Goal: Book appointment/travel/reservation

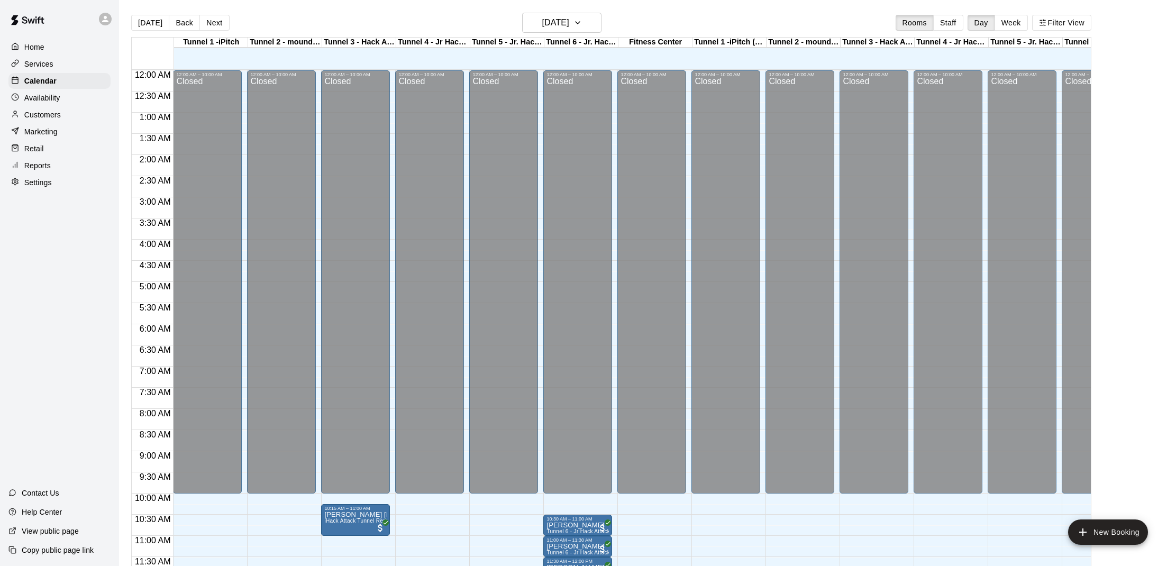
scroll to position [310, 3]
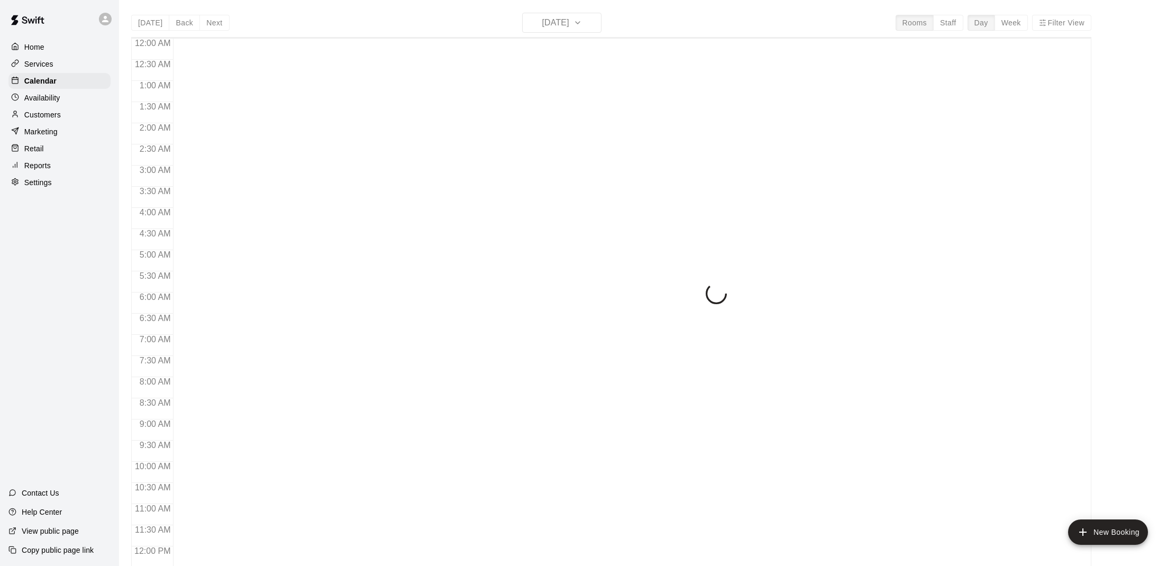
scroll to position [477, 0]
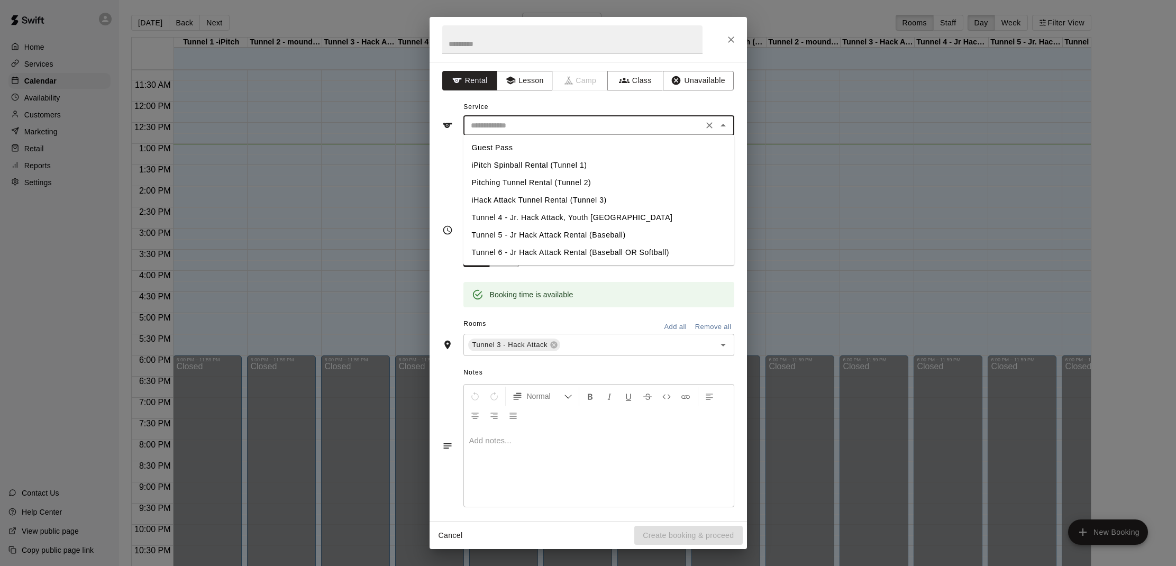
drag, startPoint x: 577, startPoint y: 125, endPoint x: 558, endPoint y: 160, distance: 40.2
click at [574, 125] on input "text" at bounding box center [583, 125] width 233 height 13
click at [520, 230] on li "Tunnel 5 - Jr Hack Attack Rental (Baseball)" at bounding box center [598, 234] width 271 height 17
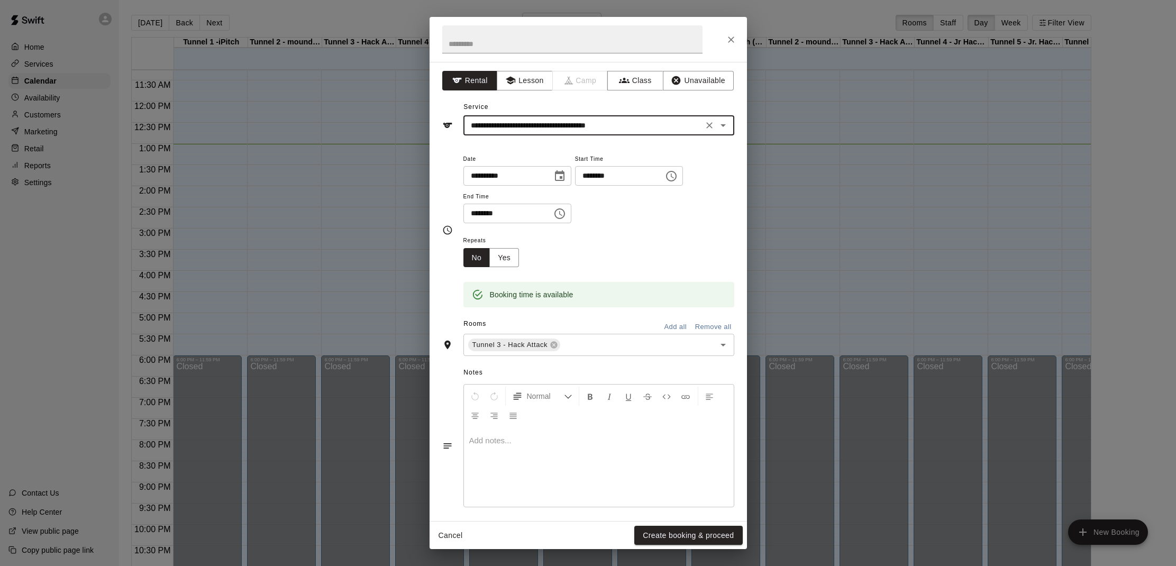
click at [722, 124] on icon "Open" at bounding box center [722, 125] width 5 height 3
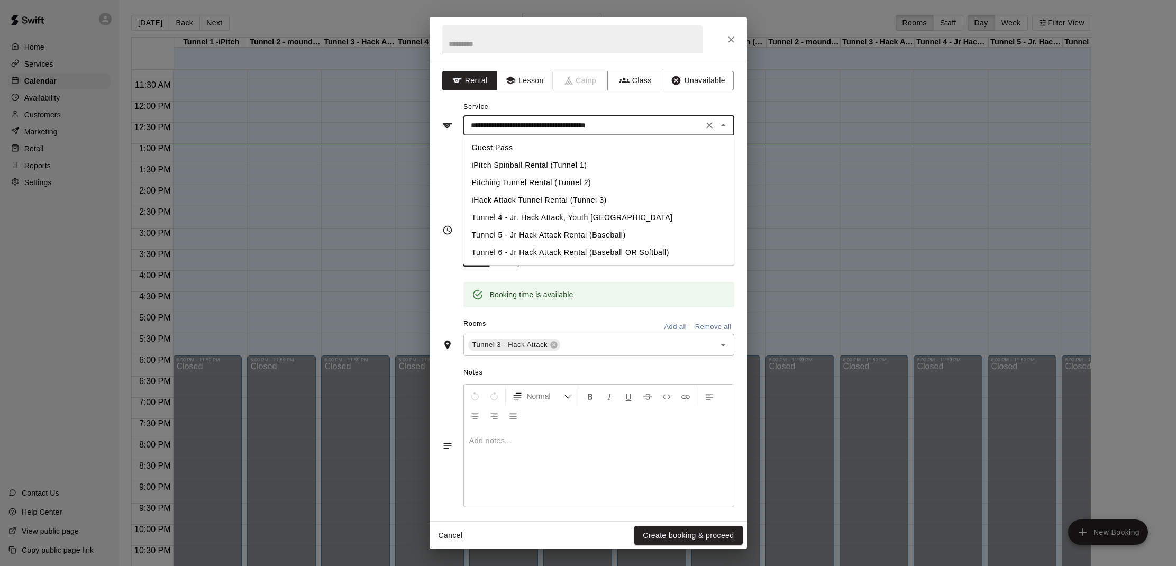
drag, startPoint x: 523, startPoint y: 197, endPoint x: 536, endPoint y: 207, distance: 16.6
click at [523, 196] on li "iHack Attack Tunnel Rental (Tunnel 3)" at bounding box center [598, 199] width 271 height 17
type input "**********"
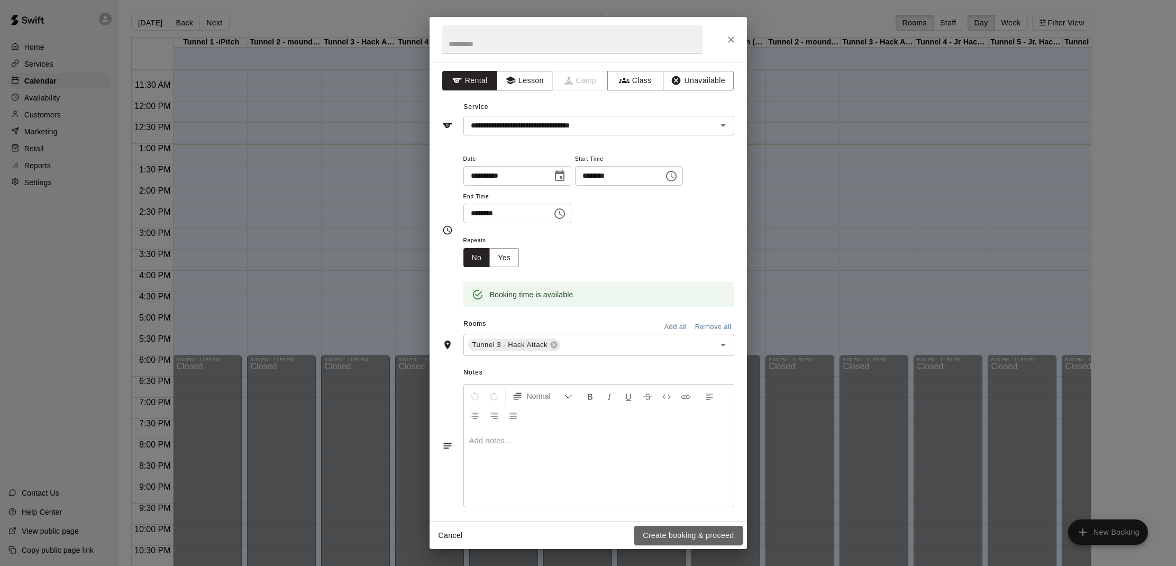
click at [698, 535] on button "Create booking & proceed" at bounding box center [688, 536] width 108 height 20
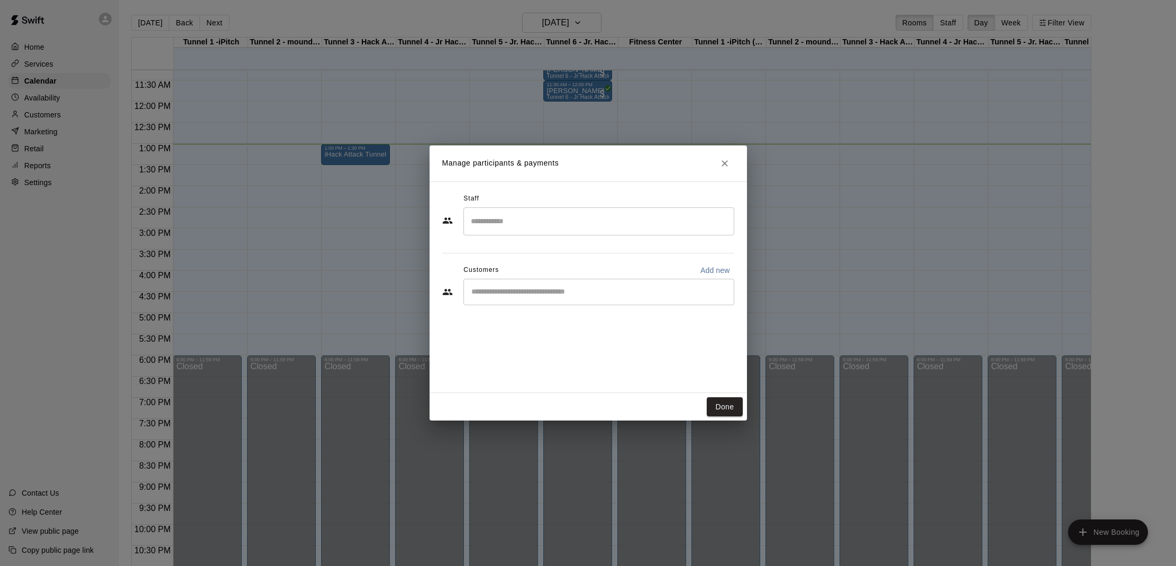
click at [554, 292] on input "Start typing to search customers..." at bounding box center [598, 292] width 261 height 11
type input "*****"
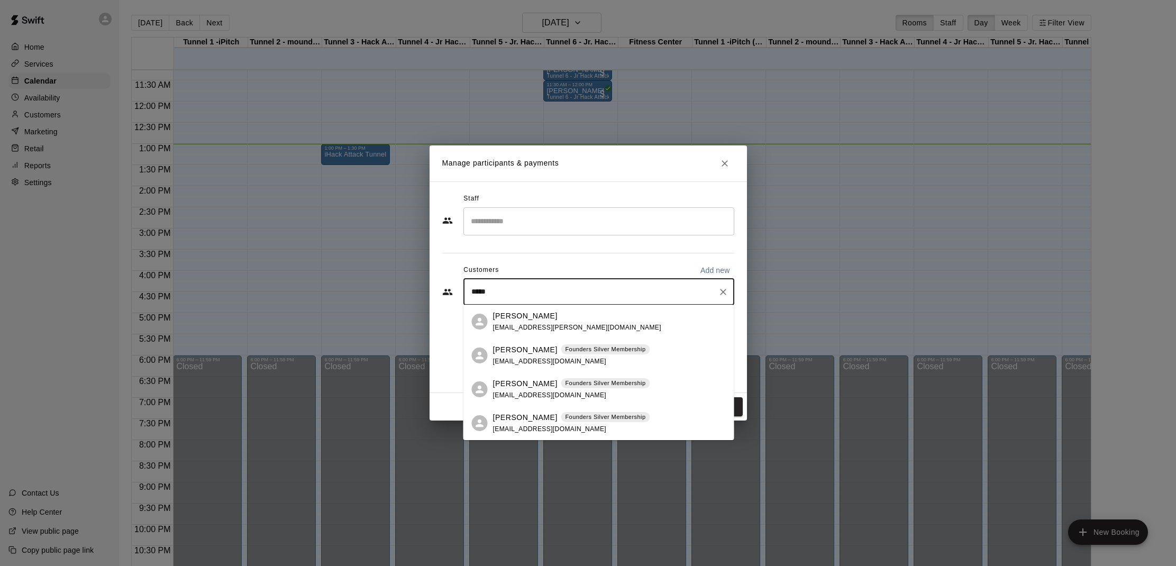
click at [540, 378] on div "Halston Hicks Founders Silver Membership kalin35@gmail.com" at bounding box center [598, 389] width 271 height 34
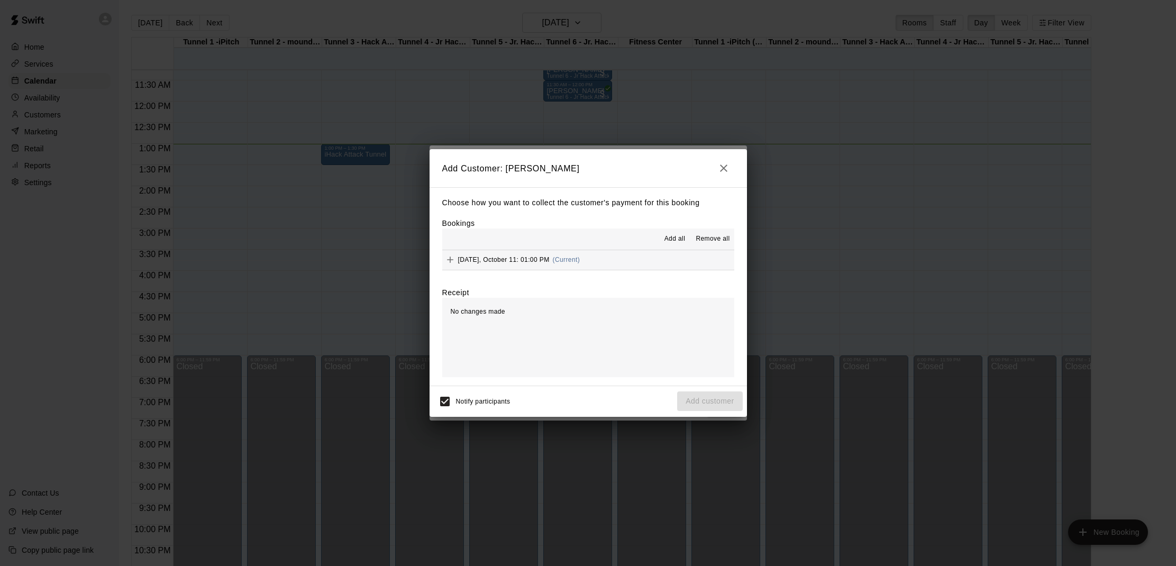
click at [678, 239] on span "Add all" at bounding box center [674, 239] width 21 height 11
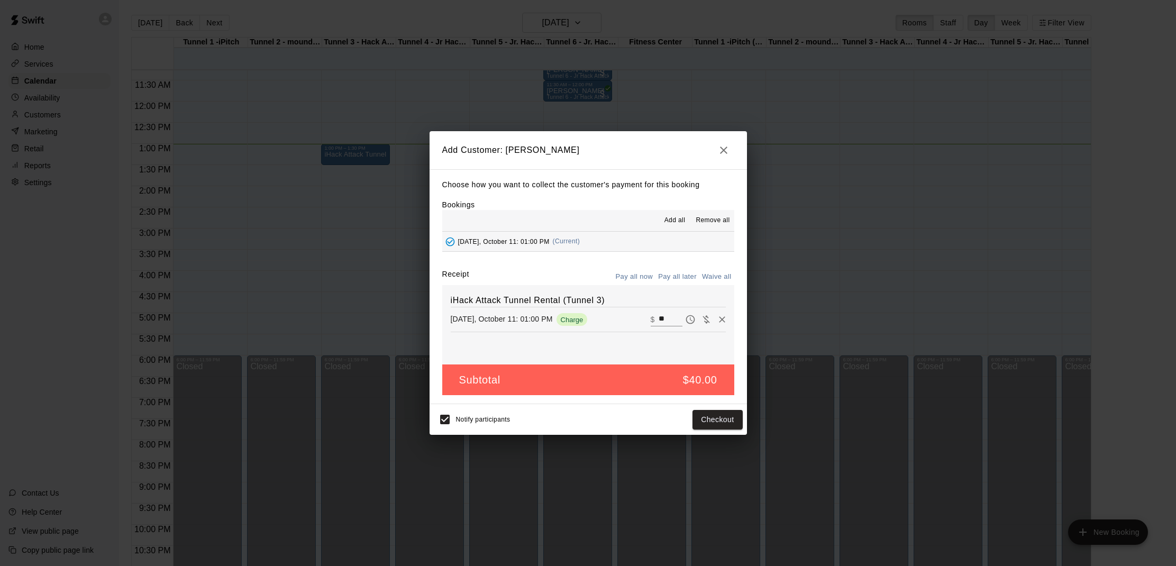
drag, startPoint x: 713, startPoint y: 274, endPoint x: 711, endPoint y: 279, distance: 5.4
click at [713, 275] on button "Waive all" at bounding box center [716, 277] width 35 height 16
type input "*"
click at [693, 412] on button "Add customer" at bounding box center [709, 420] width 65 height 20
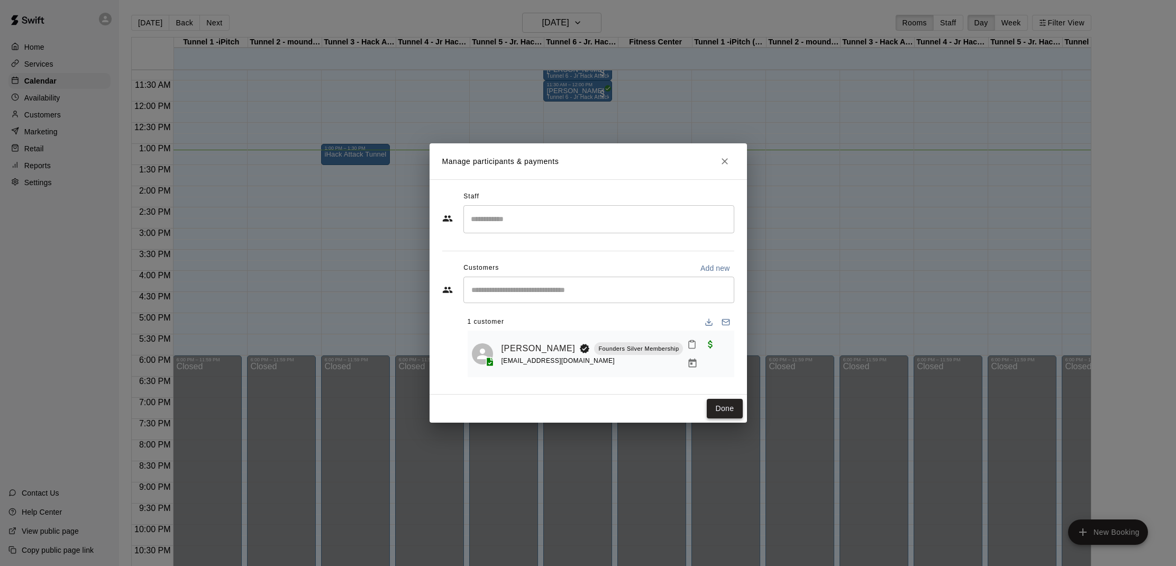
click at [724, 405] on button "Done" at bounding box center [724, 409] width 35 height 20
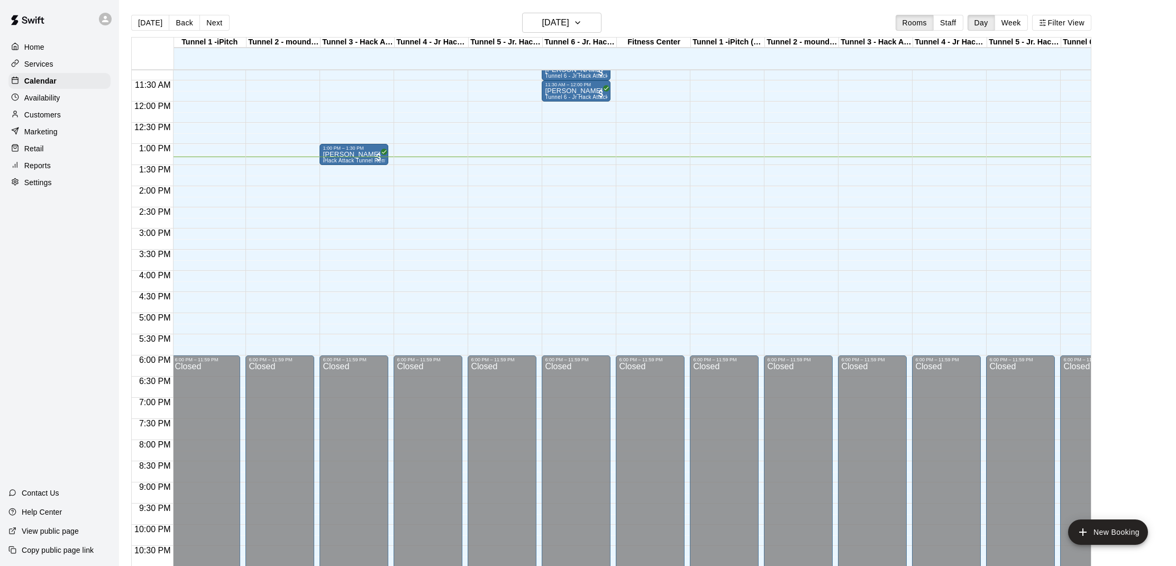
scroll to position [2, 0]
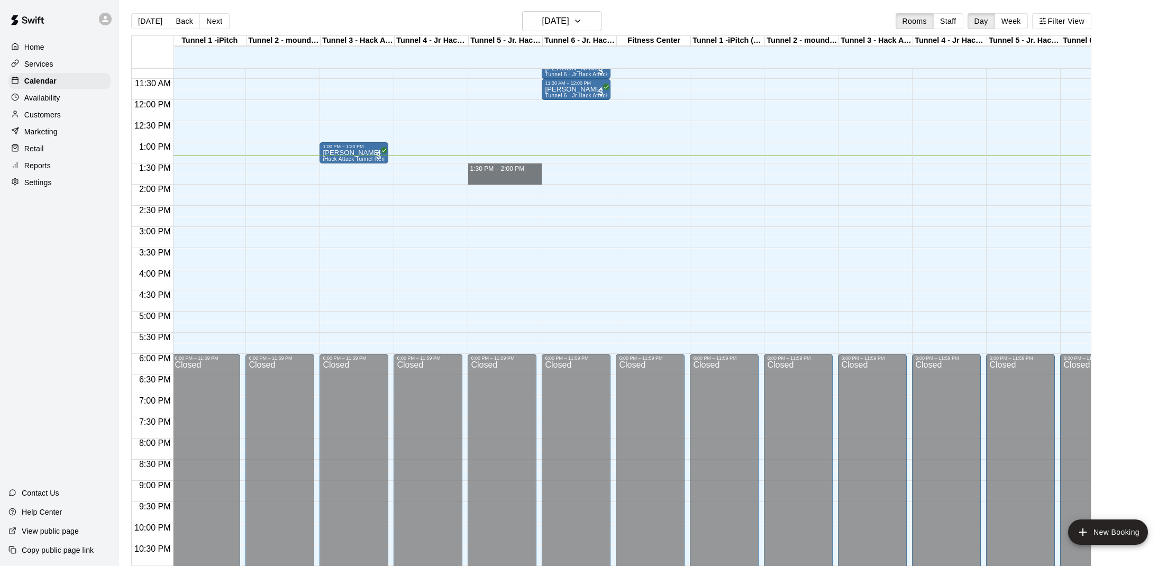
drag, startPoint x: 501, startPoint y: 165, endPoint x: 501, endPoint y: 176, distance: 11.6
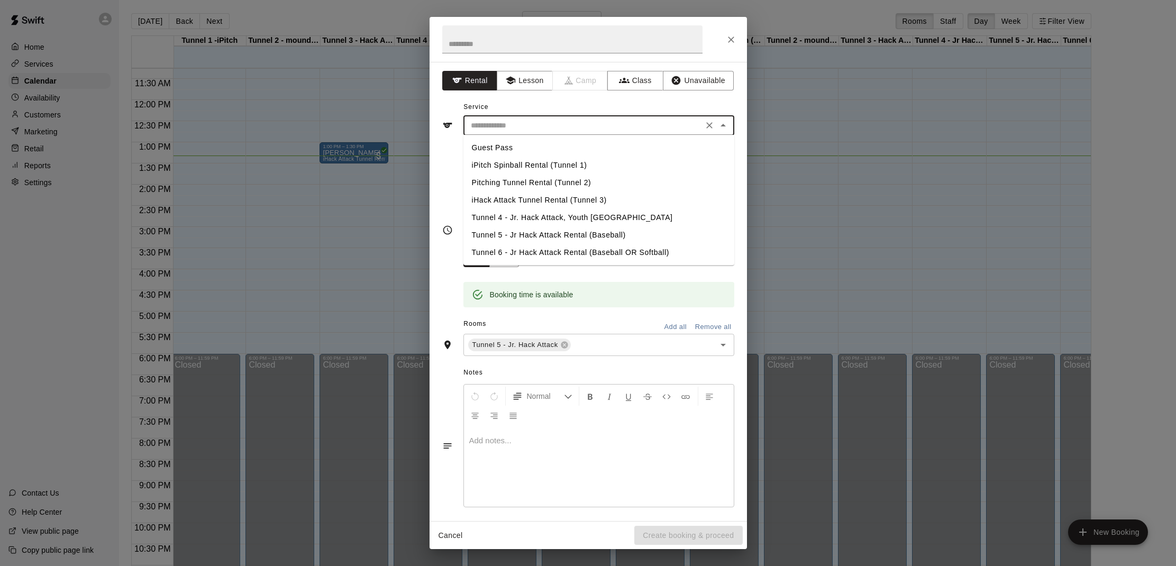
drag, startPoint x: 543, startPoint y: 126, endPoint x: 536, endPoint y: 140, distance: 15.6
click at [543, 126] on input "text" at bounding box center [583, 125] width 233 height 13
click at [510, 235] on li "Tunnel 5 - Jr Hack Attack Rental (Baseball)" at bounding box center [598, 234] width 271 height 17
type input "**********"
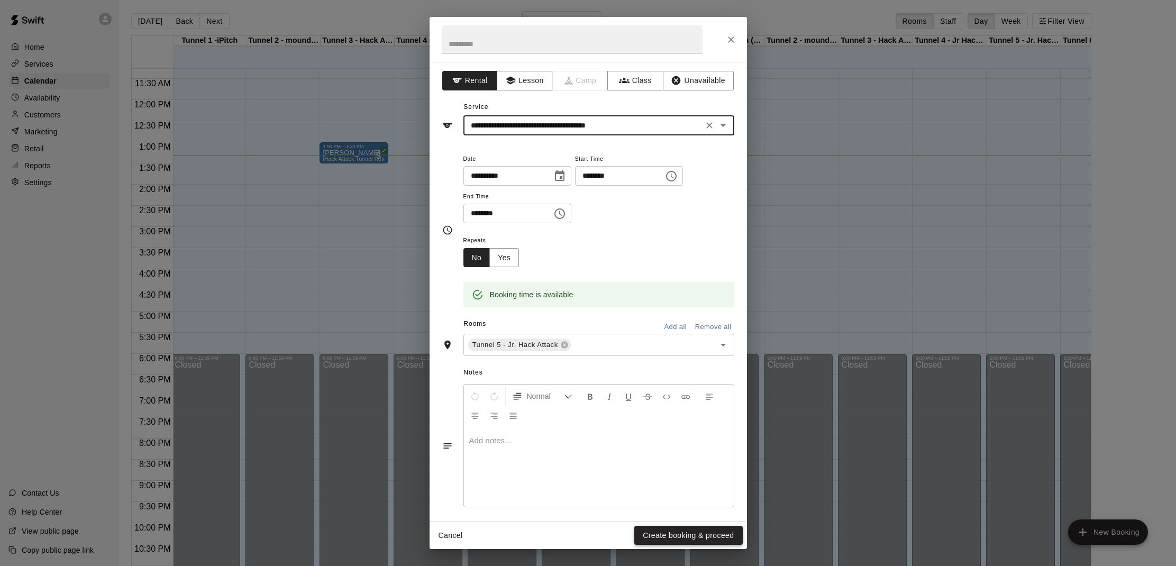
click at [700, 528] on button "Create booking & proceed" at bounding box center [688, 536] width 108 height 20
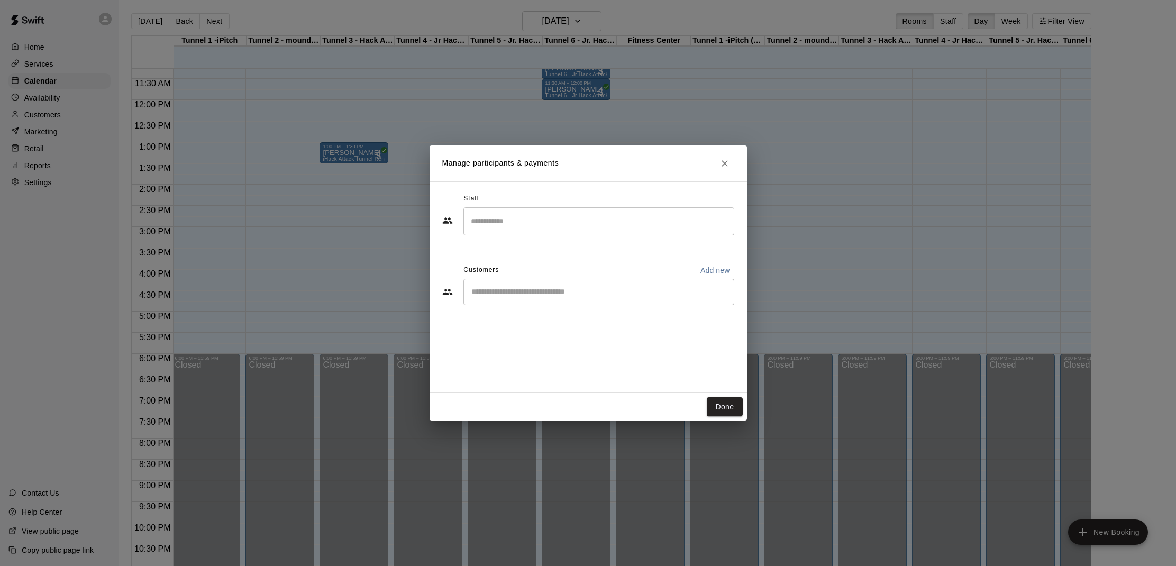
click at [528, 298] on div "​" at bounding box center [598, 292] width 271 height 26
type input "******"
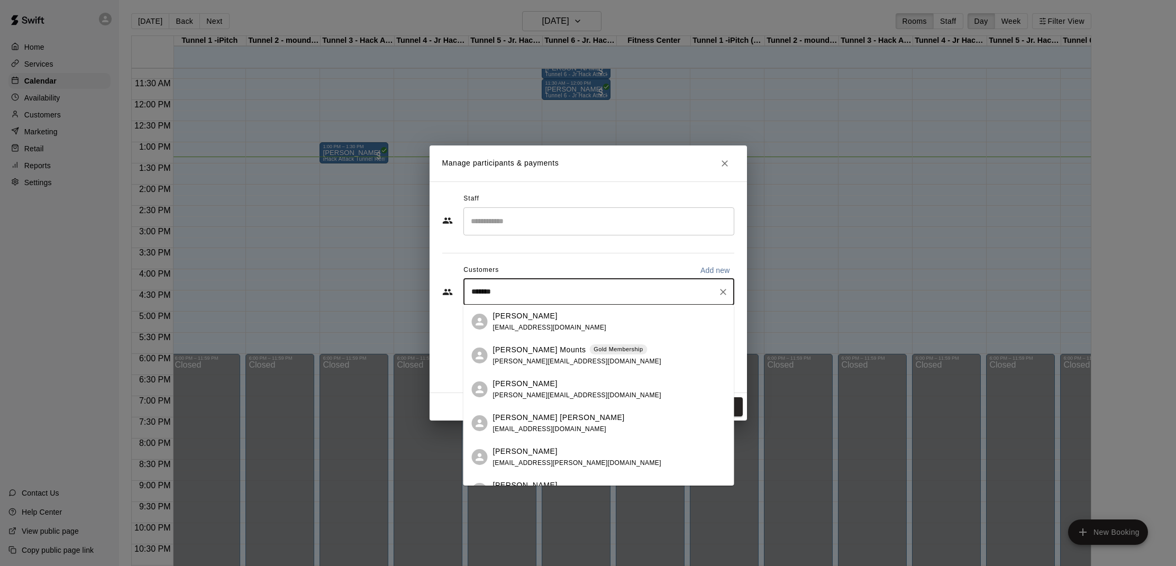
click at [492, 392] on div "Hudson Prather emilycprather@gmail.com" at bounding box center [598, 389] width 271 height 34
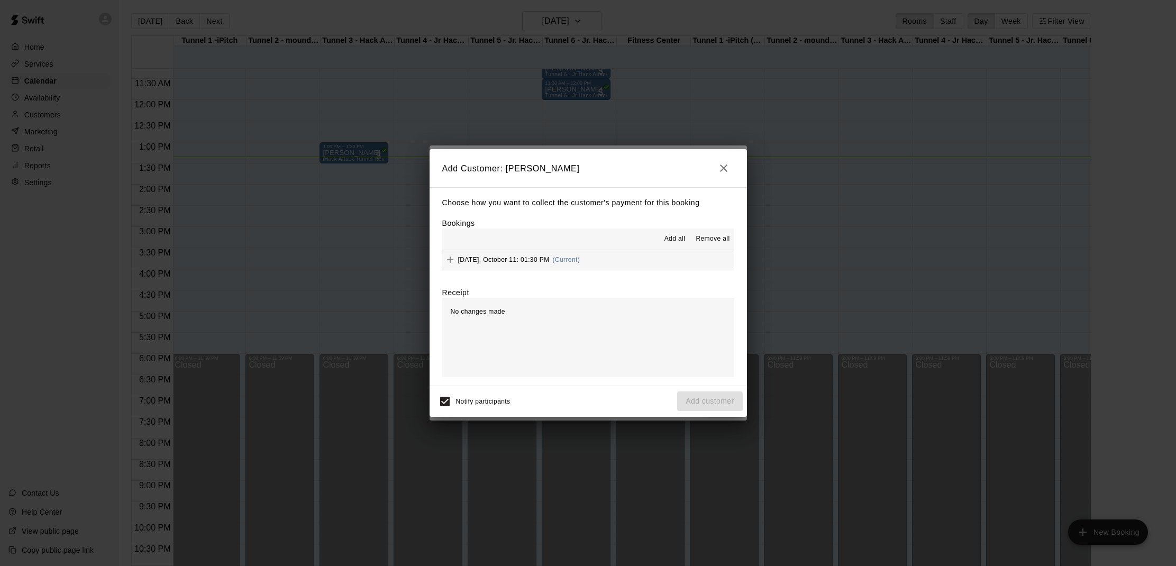
click at [675, 238] on span "Add all" at bounding box center [674, 239] width 21 height 11
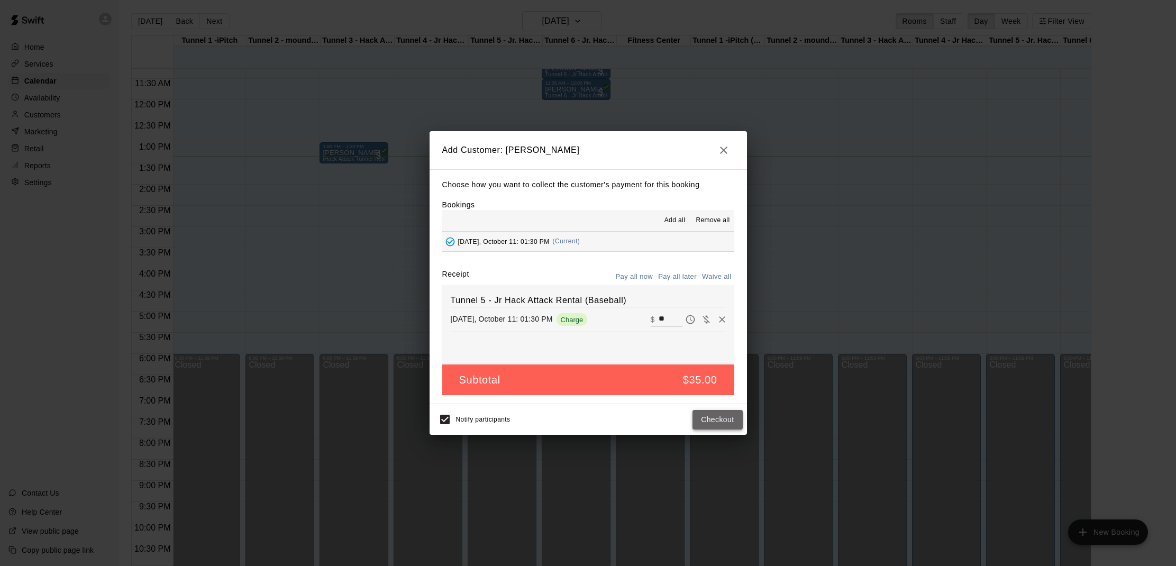
click at [708, 419] on button "Checkout" at bounding box center [717, 420] width 50 height 20
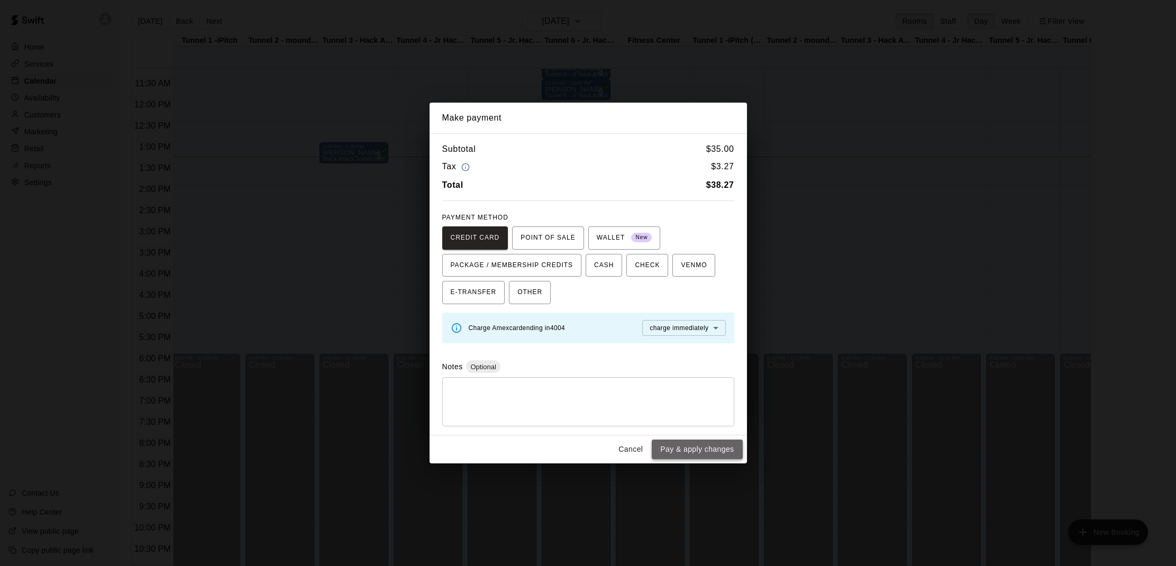
click at [698, 445] on button "Pay & apply changes" at bounding box center [697, 450] width 90 height 20
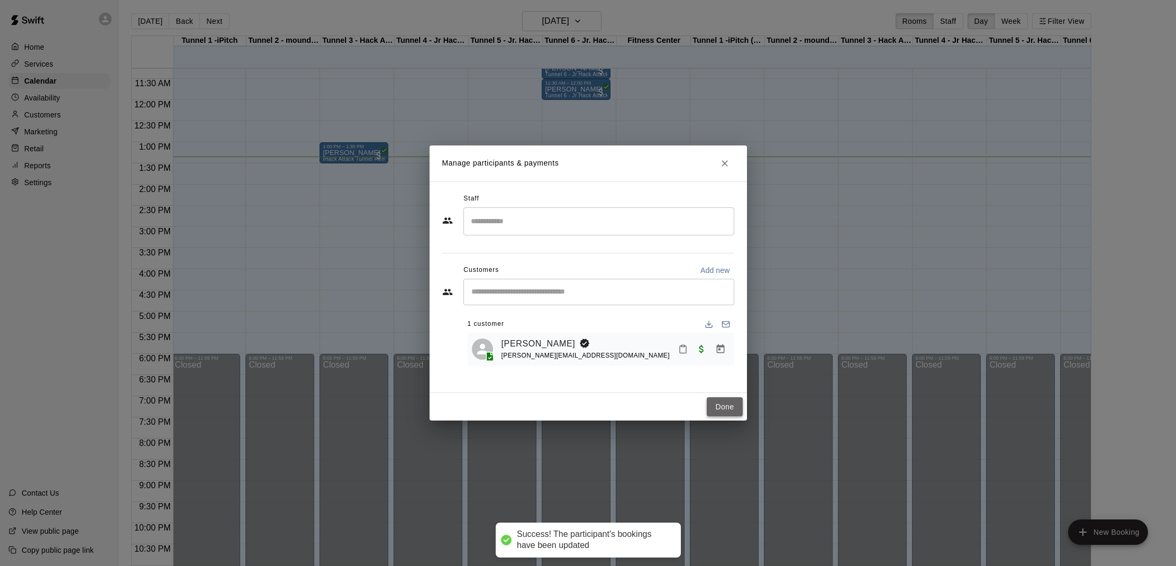
click at [719, 409] on button "Done" at bounding box center [724, 407] width 35 height 20
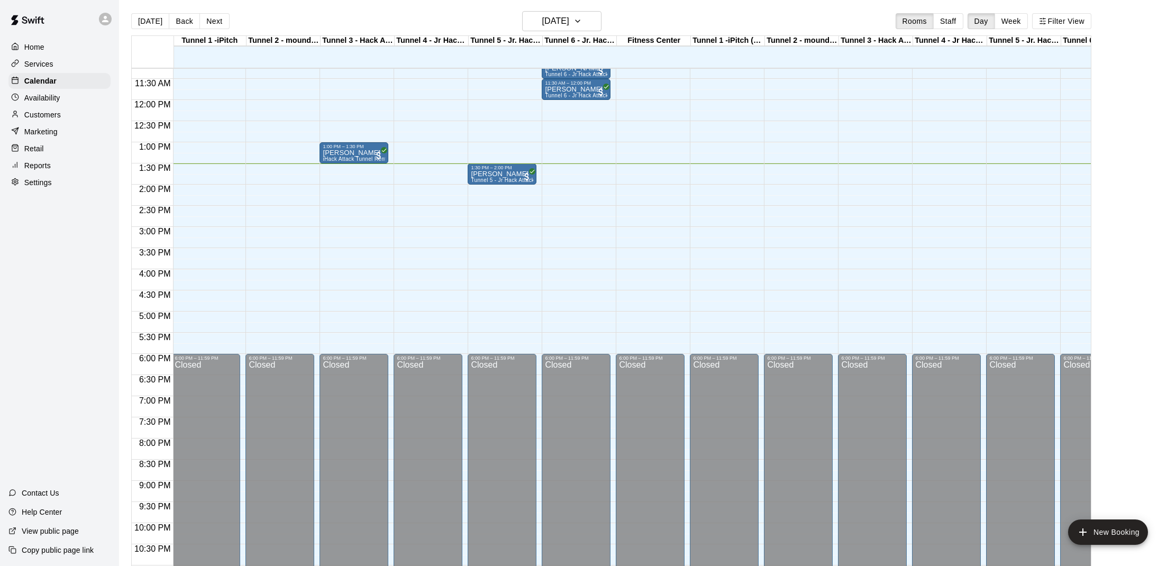
click at [891, 3] on main "Today Back Next Saturday Oct 11 Rooms Staff Day Week Filter View Tunnel 1 -iPit…" at bounding box center [647, 289] width 1057 height 583
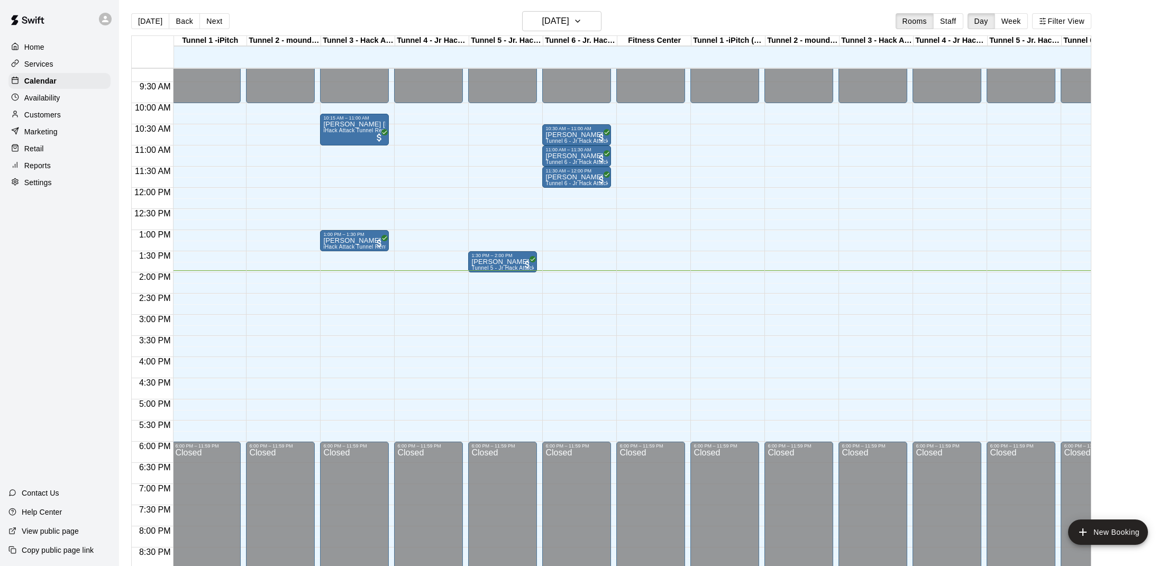
scroll to position [376, 1]
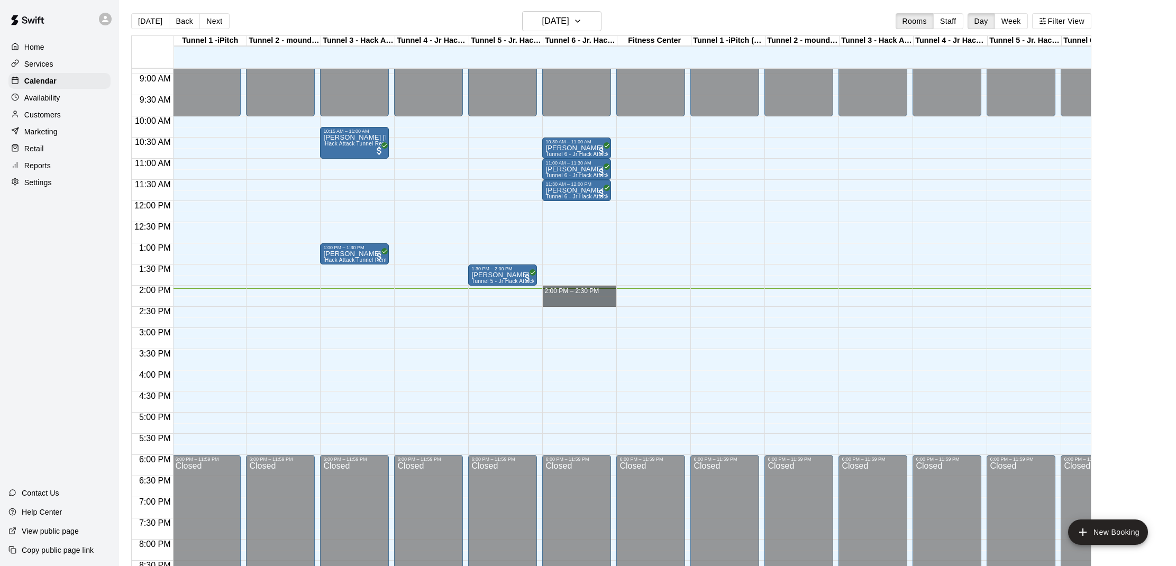
drag, startPoint x: 556, startPoint y: 292, endPoint x: 556, endPoint y: 302, distance: 9.5
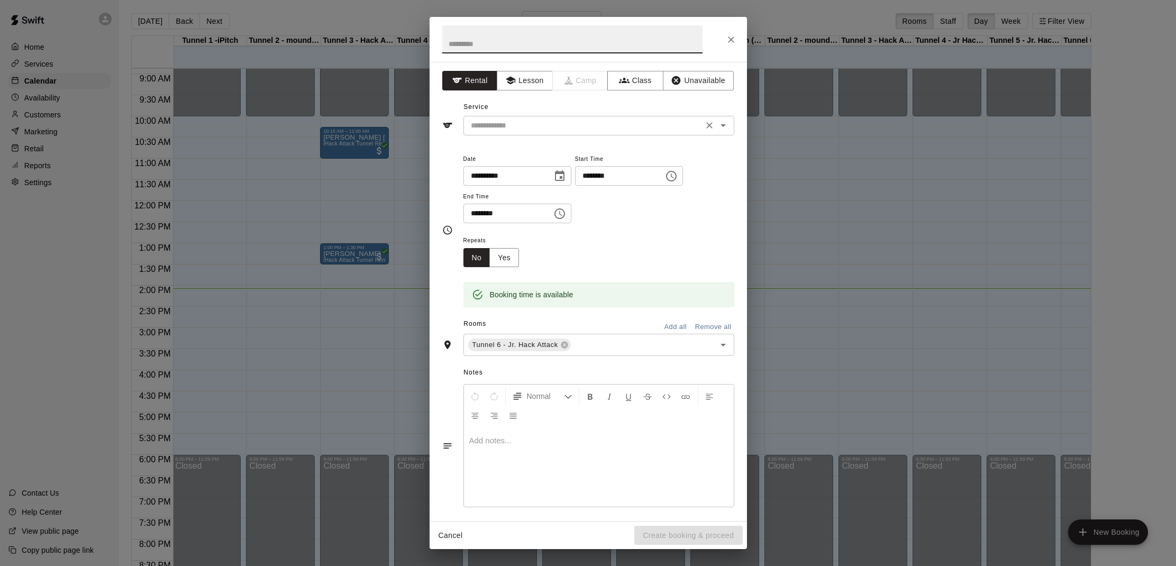
click at [531, 130] on input "text" at bounding box center [583, 125] width 233 height 13
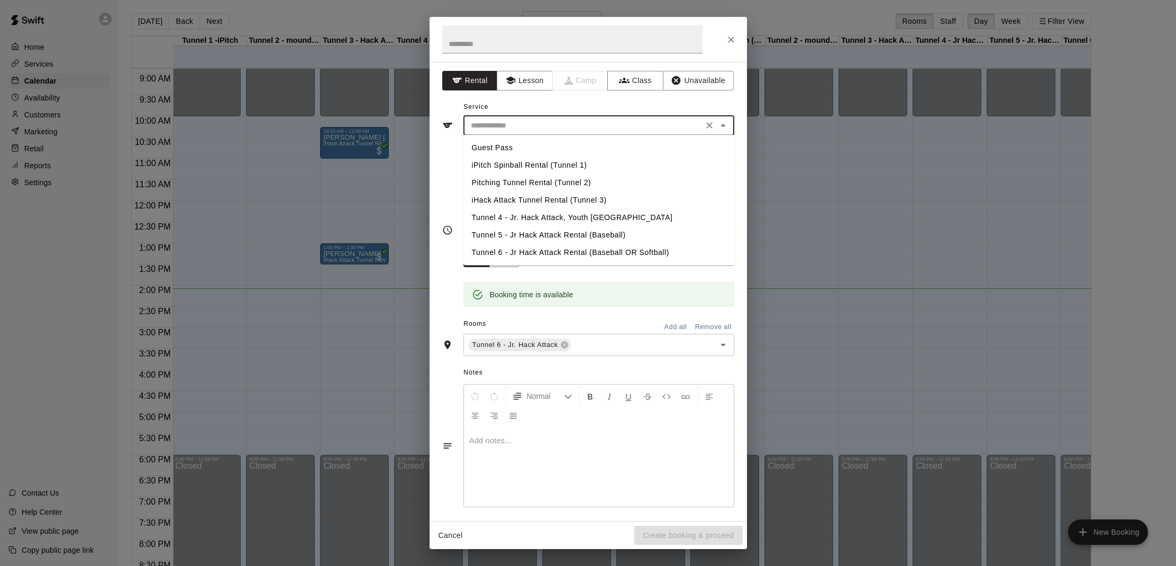
click at [557, 259] on li "Tunnel 6 - Jr Hack Attack Rental (Baseball OR Softball)" at bounding box center [598, 252] width 271 height 17
type input "**********"
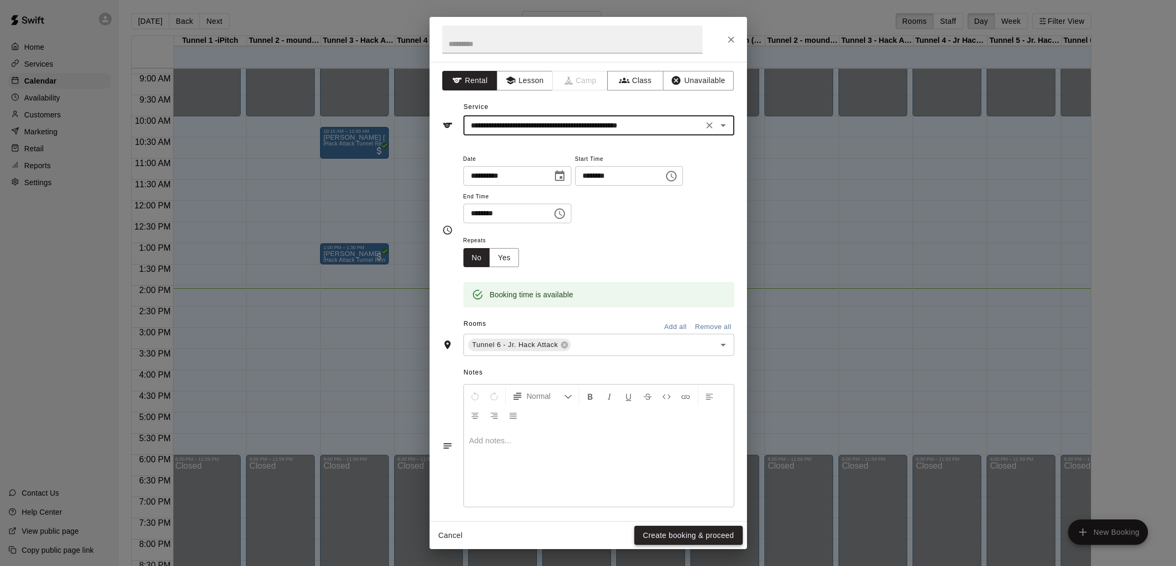
click at [680, 540] on button "Create booking & proceed" at bounding box center [688, 536] width 108 height 20
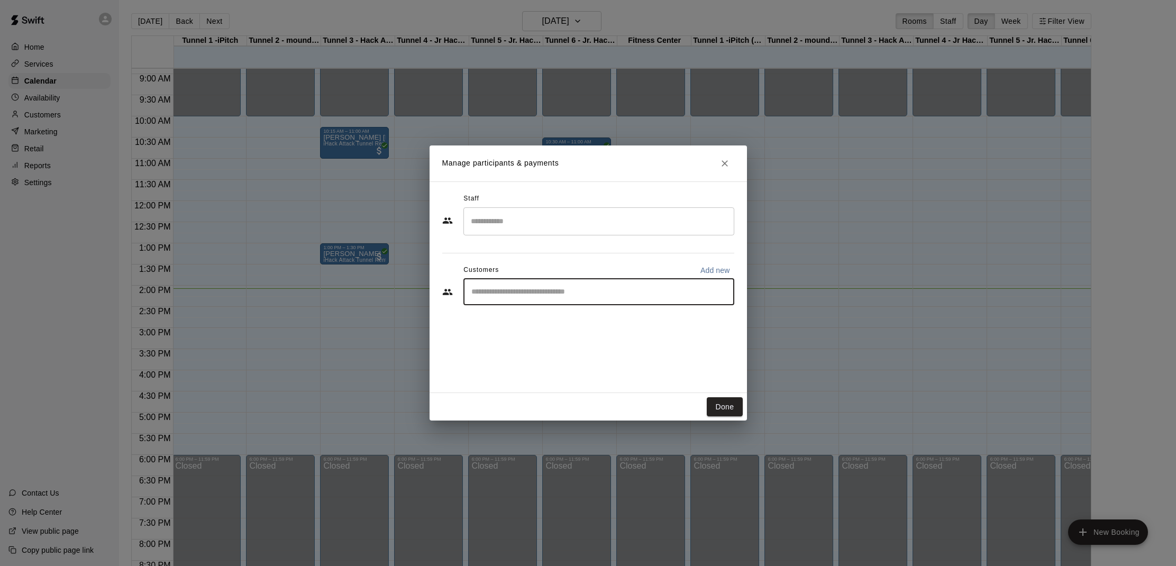
click at [533, 294] on input "Start typing to search customers..." at bounding box center [598, 292] width 261 height 11
type input "***"
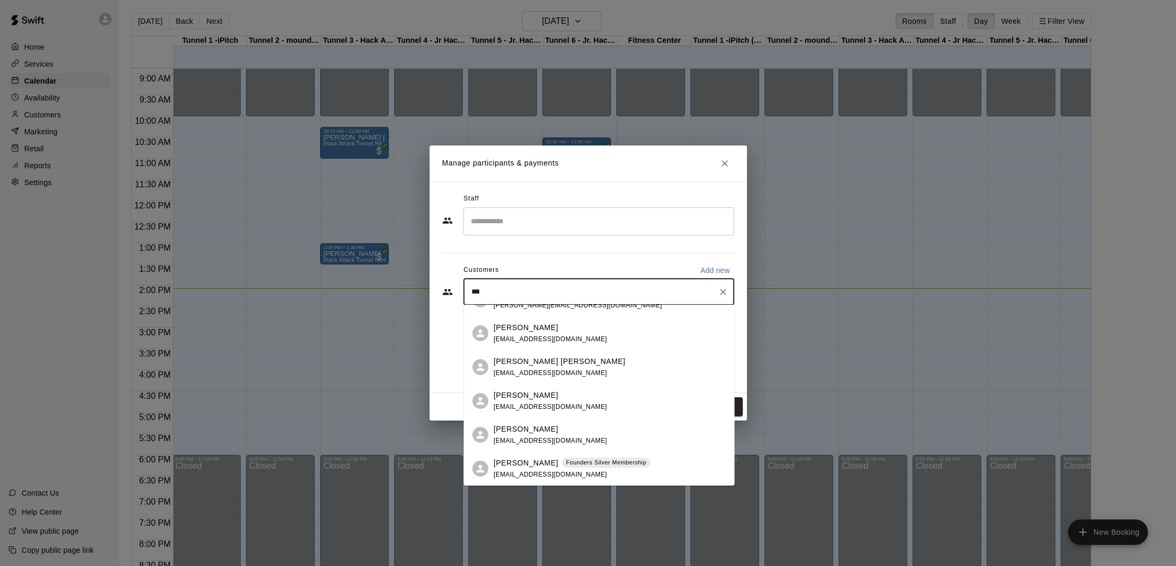
scroll to position [158, 0]
click at [525, 462] on p "Finn Kennedy" at bounding box center [526, 463] width 65 height 11
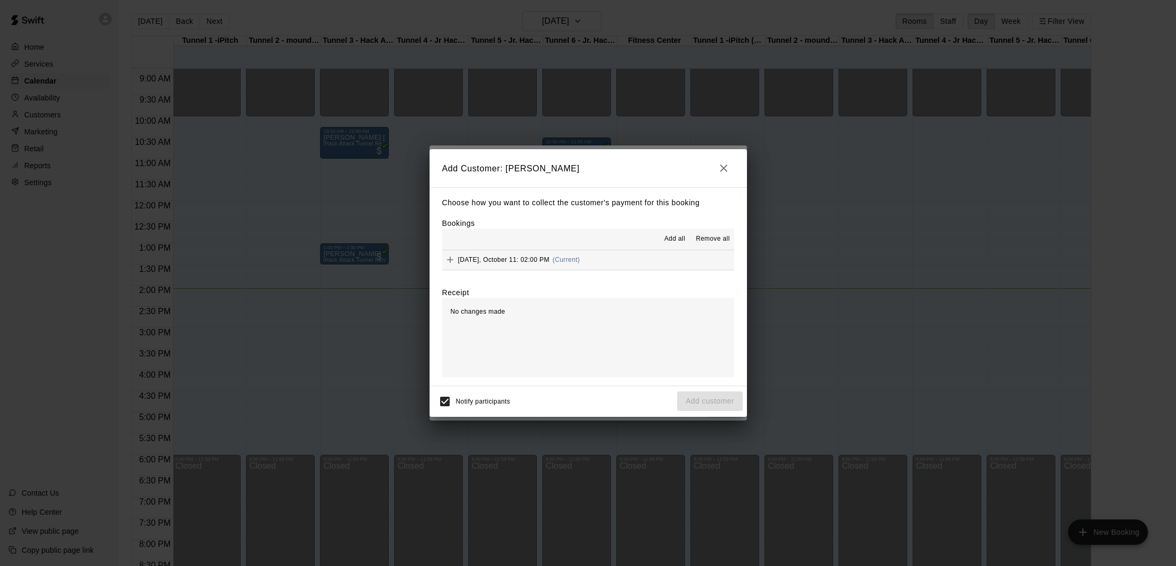
click at [673, 236] on span "Add all" at bounding box center [674, 239] width 21 height 11
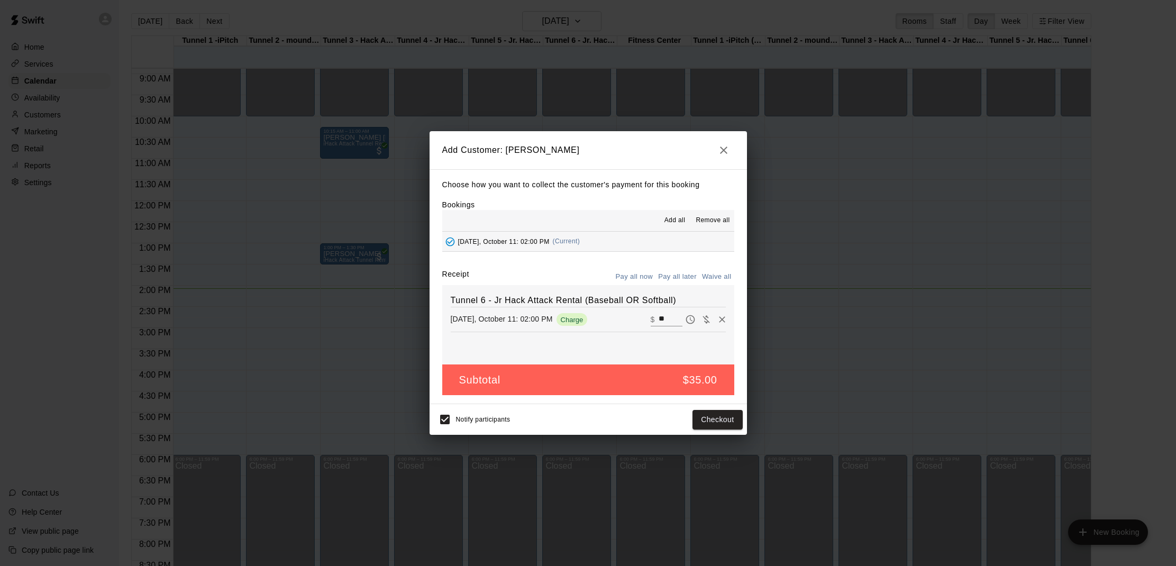
click at [715, 276] on button "Waive all" at bounding box center [716, 277] width 35 height 16
type input "*"
click at [702, 415] on button "Add customer" at bounding box center [709, 420] width 65 height 20
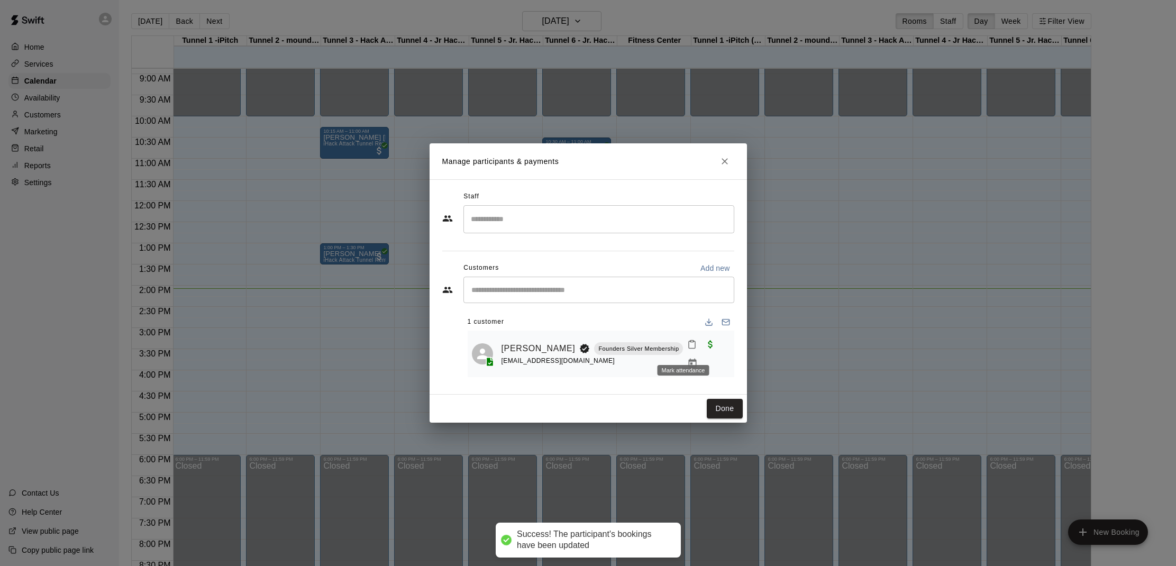
click at [683, 343] on button "Mark attendance" at bounding box center [692, 344] width 18 height 18
click at [701, 346] on li "Mark attended" at bounding box center [744, 348] width 124 height 17
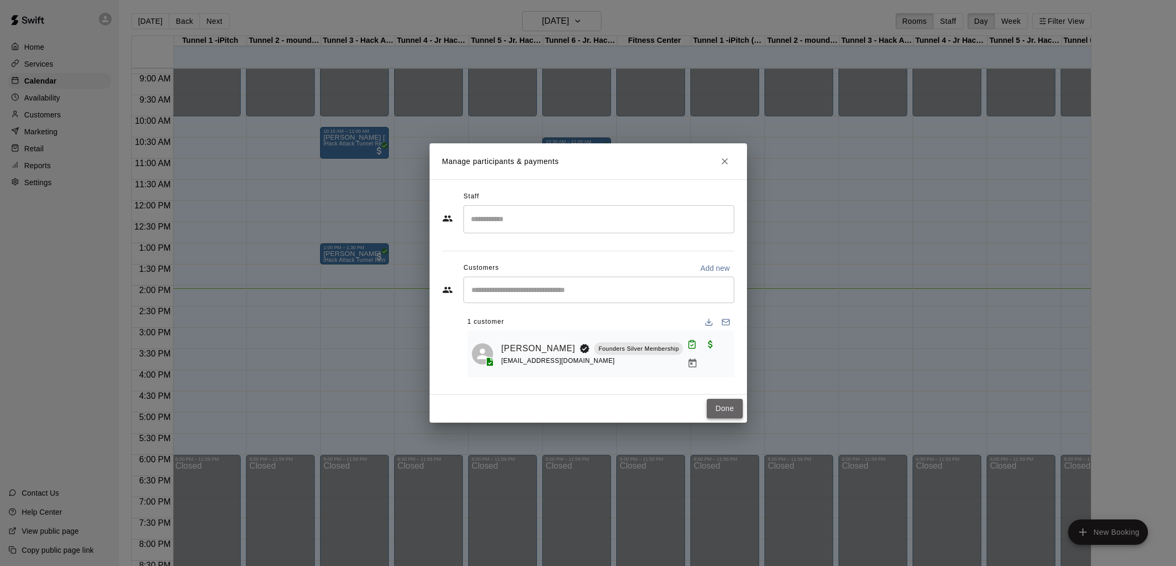
click at [732, 407] on button "Done" at bounding box center [724, 409] width 35 height 20
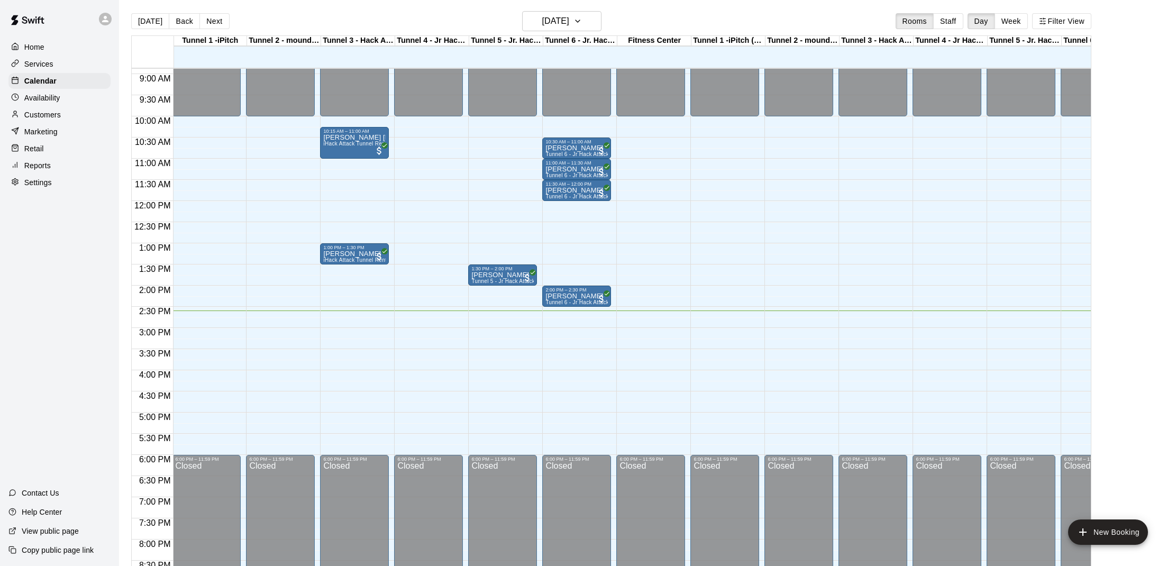
click at [462, 168] on div "12:00 AM – 10:00 AM Closed 6:00 PM – 11:59 PM Closed" at bounding box center [428, 201] width 69 height 1016
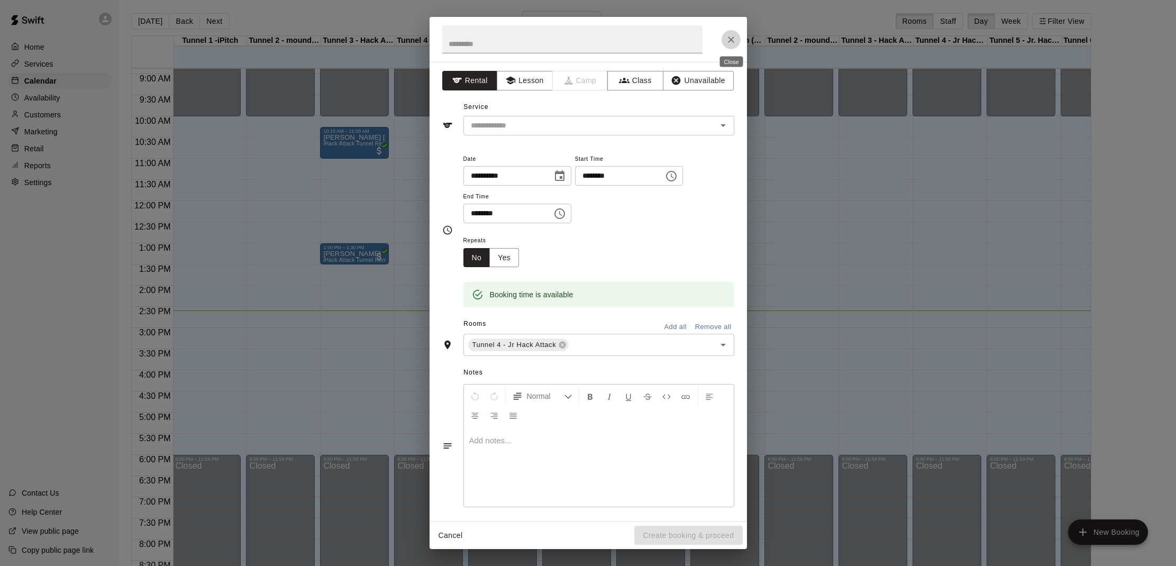
click at [732, 42] on icon "Close" at bounding box center [731, 39] width 11 height 11
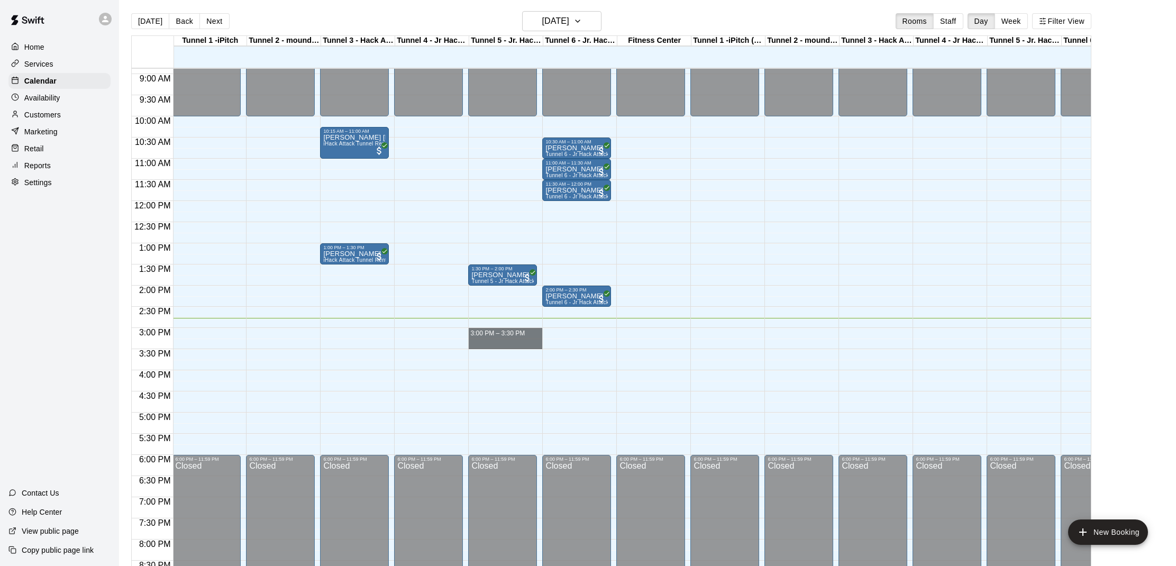
drag, startPoint x: 478, startPoint y: 328, endPoint x: 479, endPoint y: 340, distance: 11.7
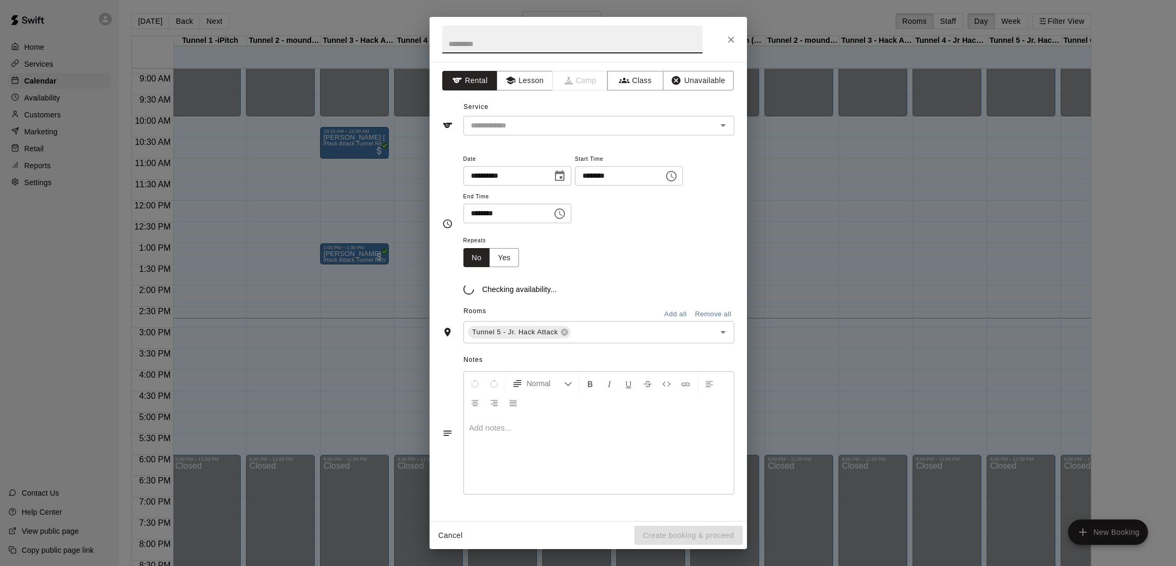
scroll to position [0, 0]
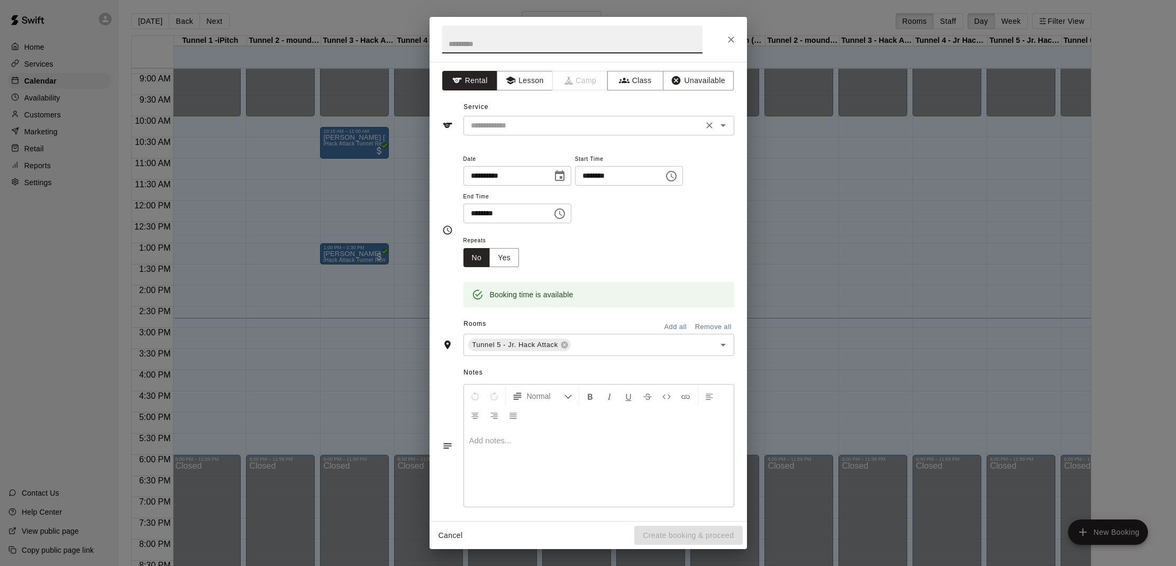
click at [496, 126] on input "text" at bounding box center [583, 125] width 233 height 13
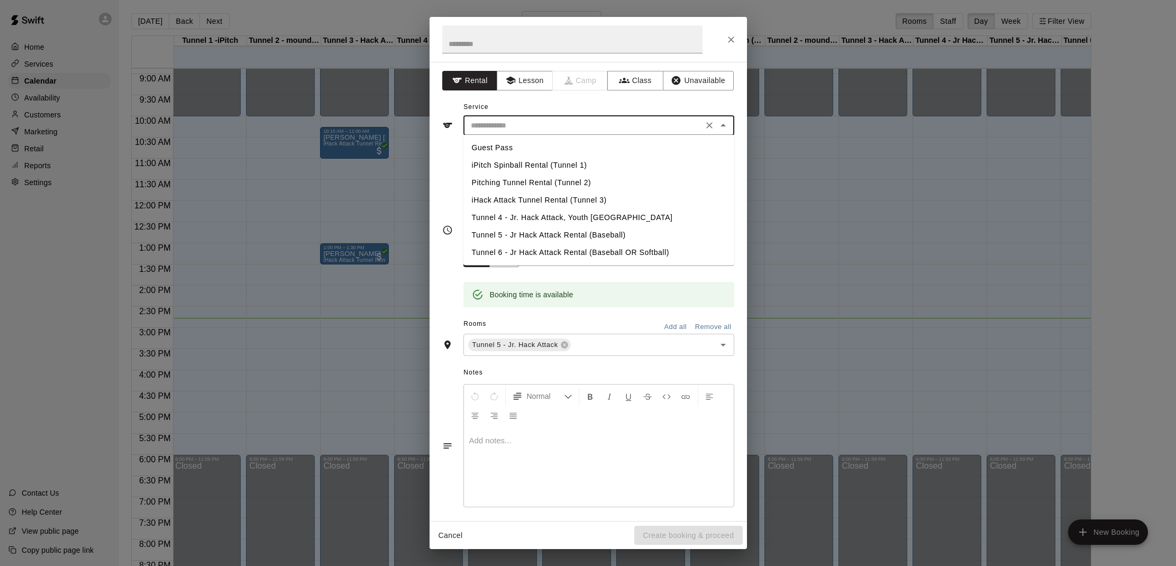
click at [498, 251] on li "Tunnel 6 - Jr Hack Attack Rental (Baseball OR Softball)" at bounding box center [598, 252] width 271 height 17
type input "**********"
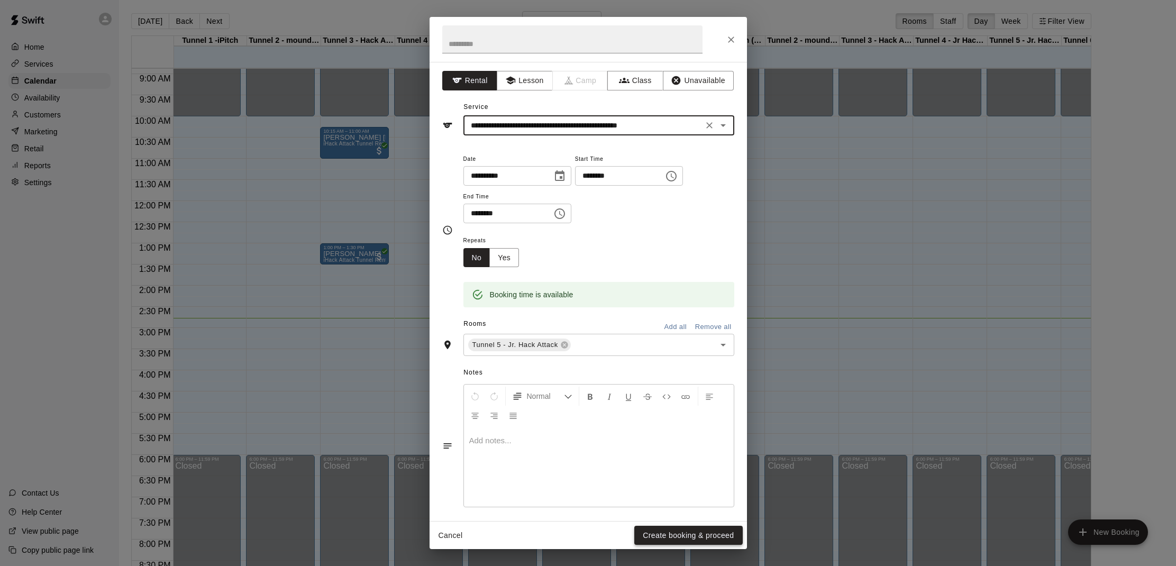
click at [730, 535] on button "Create booking & proceed" at bounding box center [688, 536] width 108 height 20
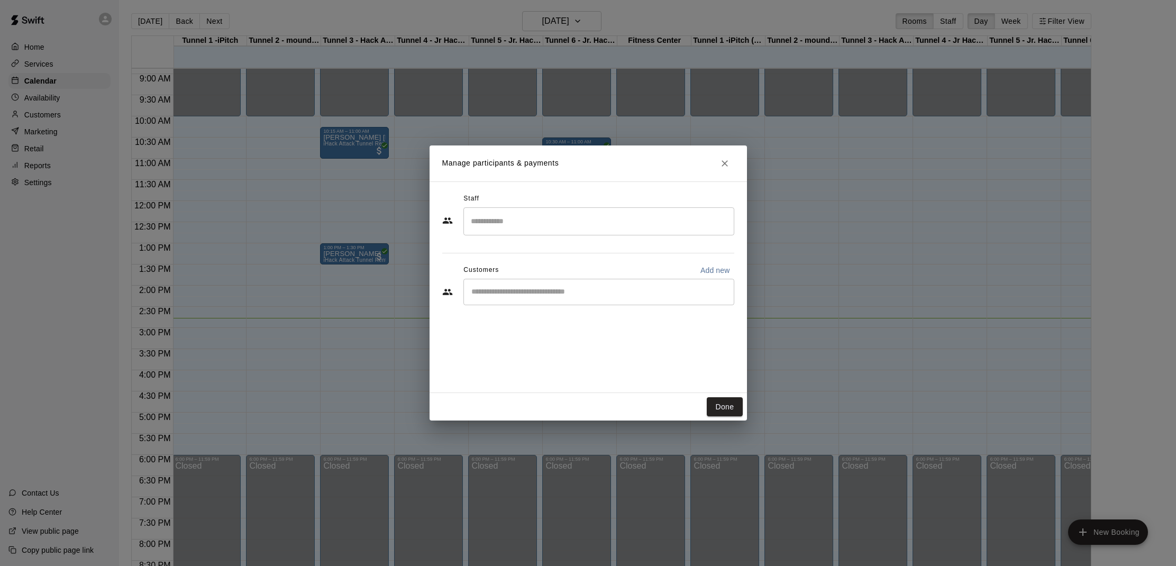
click at [508, 289] on input "Start typing to search customers..." at bounding box center [598, 292] width 261 height 11
type input "*******"
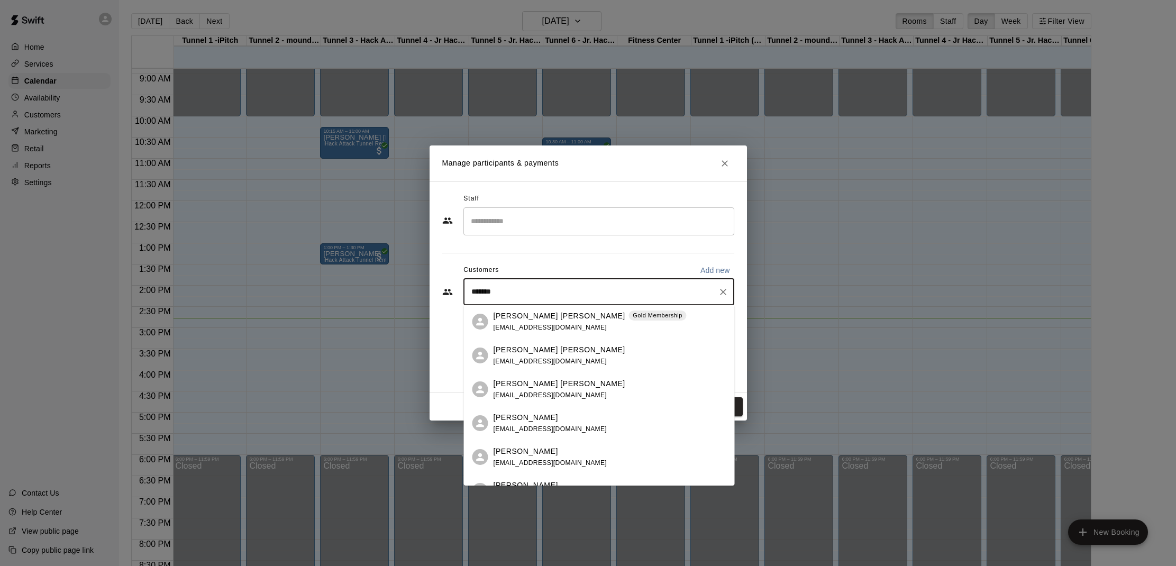
click at [532, 318] on p "Jackson Barnes" at bounding box center [560, 315] width 132 height 11
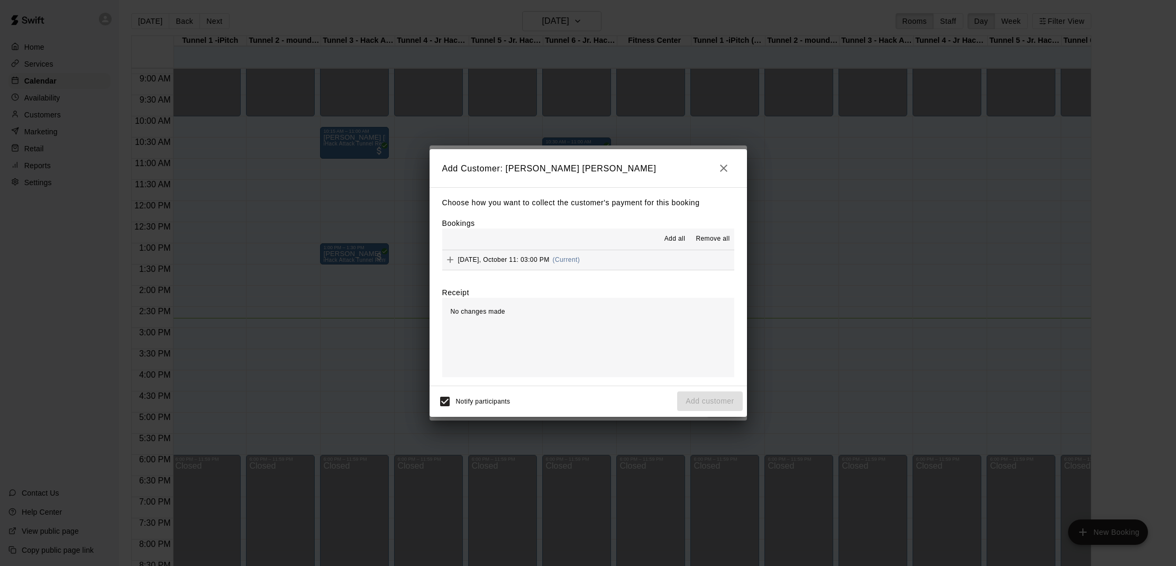
click at [656, 238] on div "Add all Remove all" at bounding box center [588, 239] width 292 height 21
click at [667, 239] on span "Add all" at bounding box center [674, 239] width 21 height 11
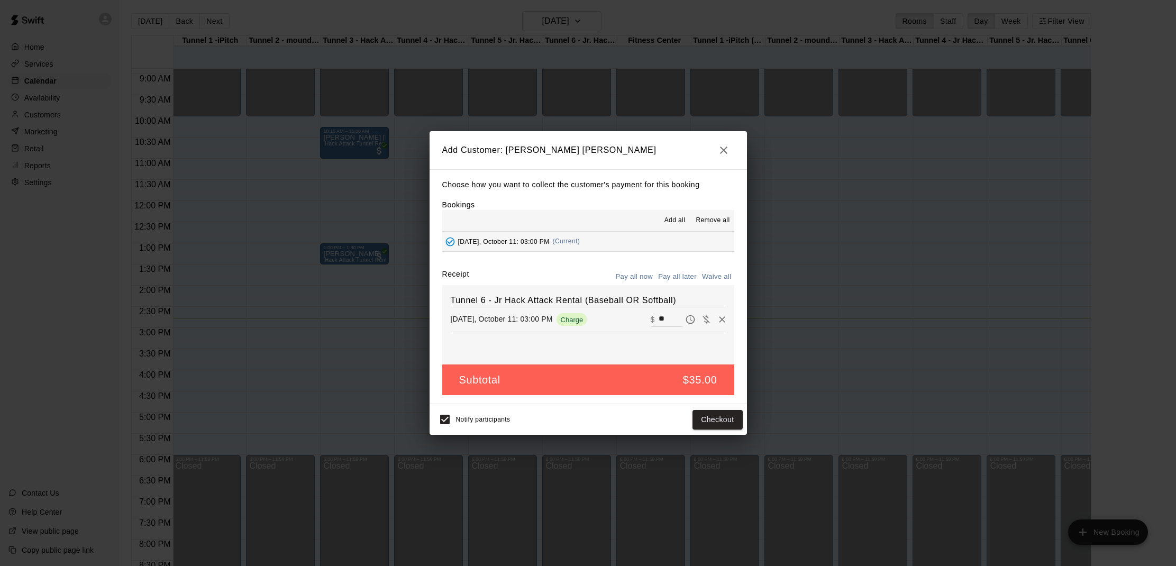
click at [710, 271] on button "Waive all" at bounding box center [716, 277] width 35 height 16
type input "*"
click at [702, 430] on div "Notify participants Add customer" at bounding box center [588, 419] width 317 height 31
click at [699, 420] on button "Add customer" at bounding box center [709, 420] width 65 height 20
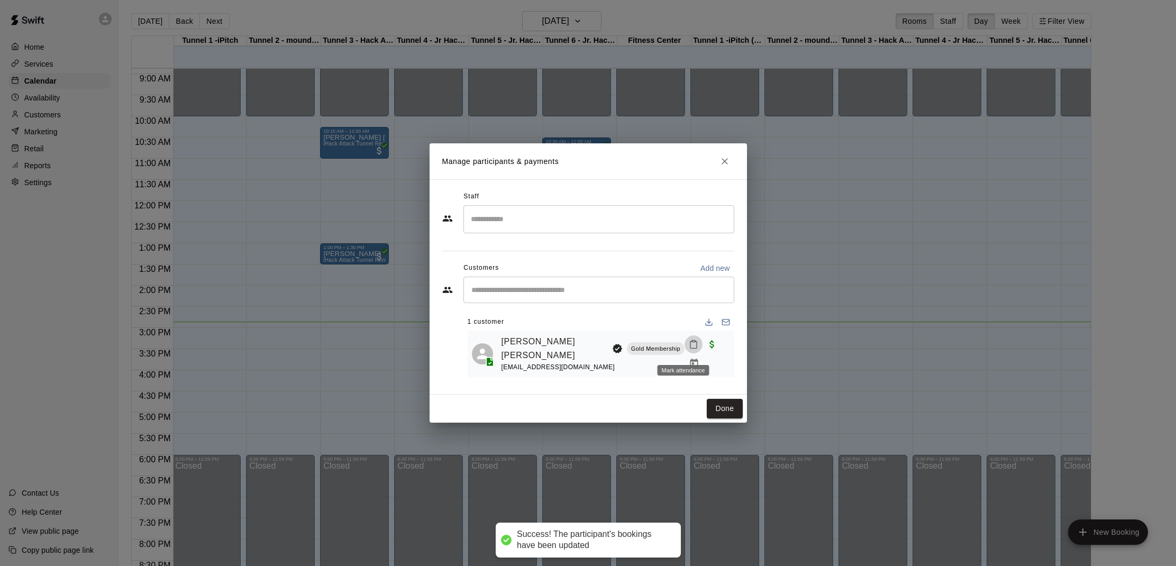
click at [684, 353] on button "Mark attendance" at bounding box center [693, 344] width 18 height 18
click at [703, 352] on li "Mark attended" at bounding box center [744, 348] width 124 height 17
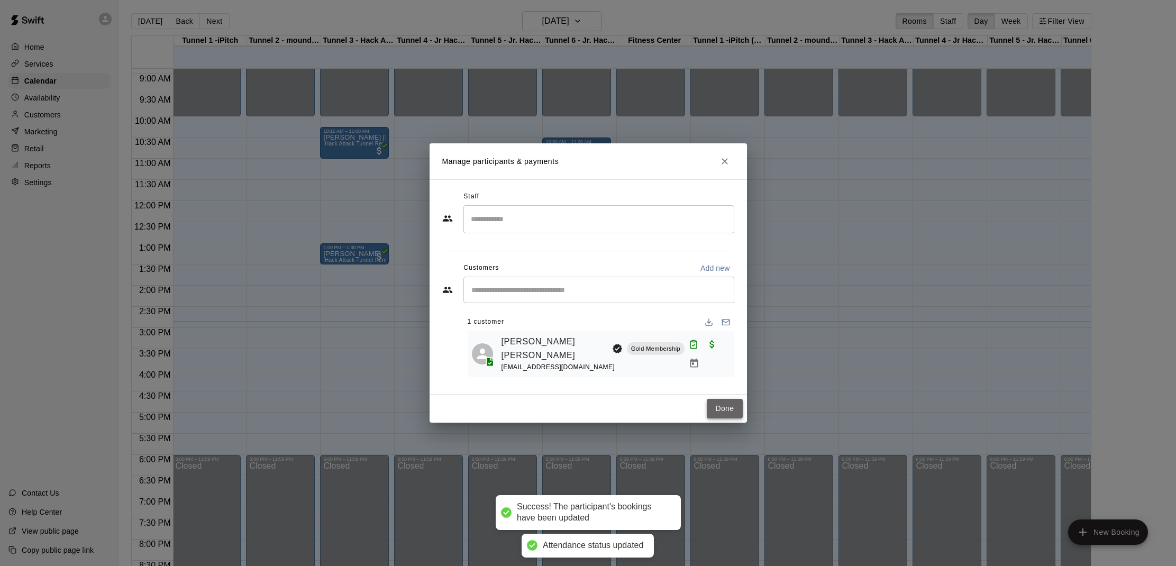
click at [711, 415] on button "Done" at bounding box center [724, 409] width 35 height 20
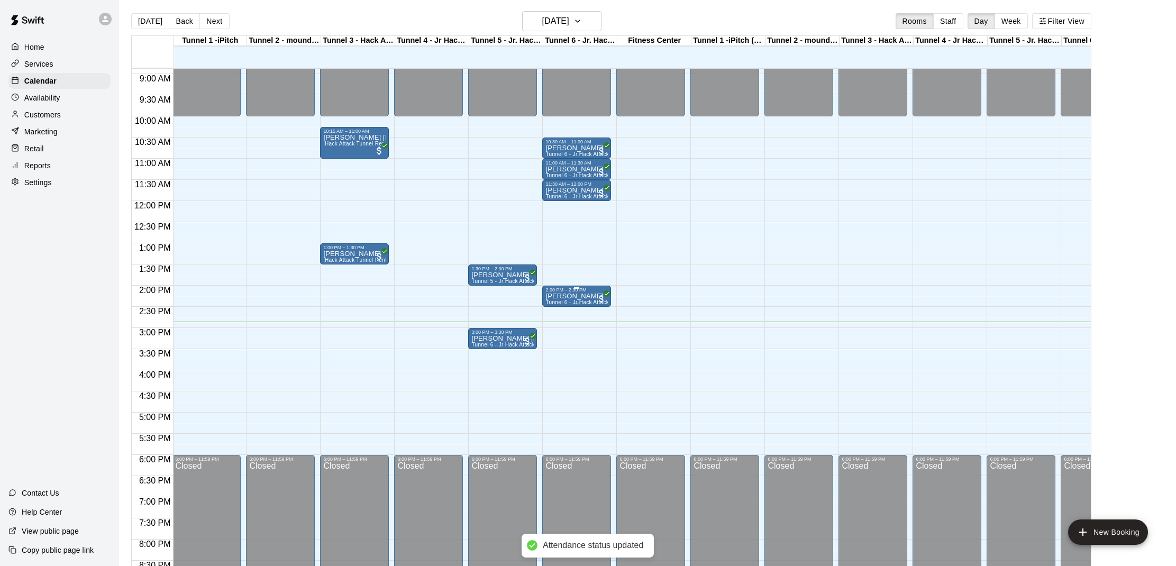
click at [578, 296] on p "Finn Kennedy" at bounding box center [576, 296] width 62 height 0
click at [552, 326] on button "edit" at bounding box center [555, 333] width 21 height 21
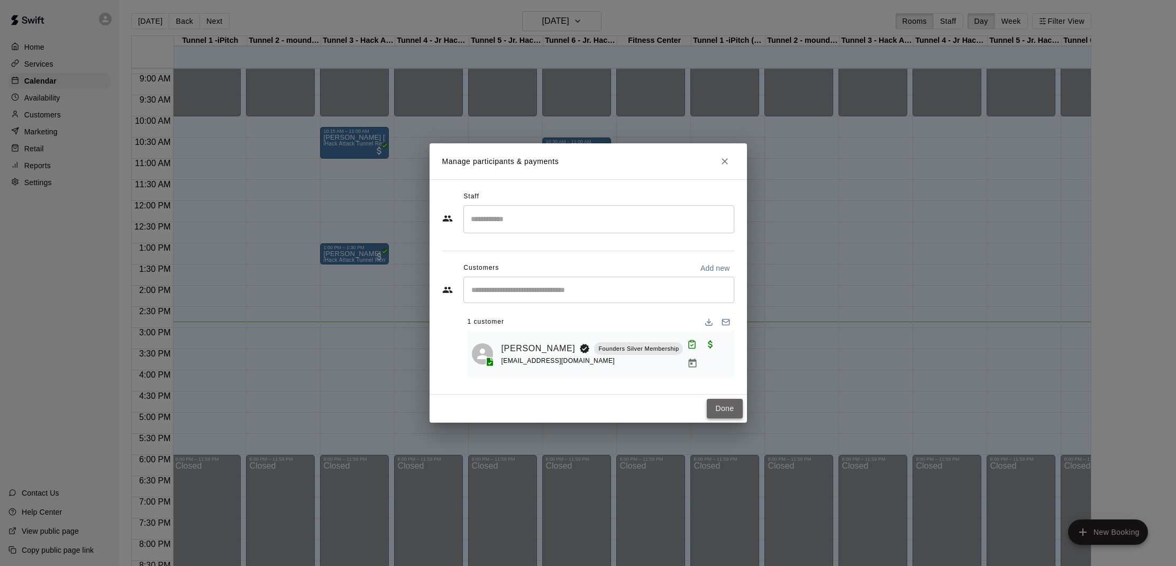
click at [738, 402] on button "Done" at bounding box center [724, 409] width 35 height 20
